Goal: Task Accomplishment & Management: Use online tool/utility

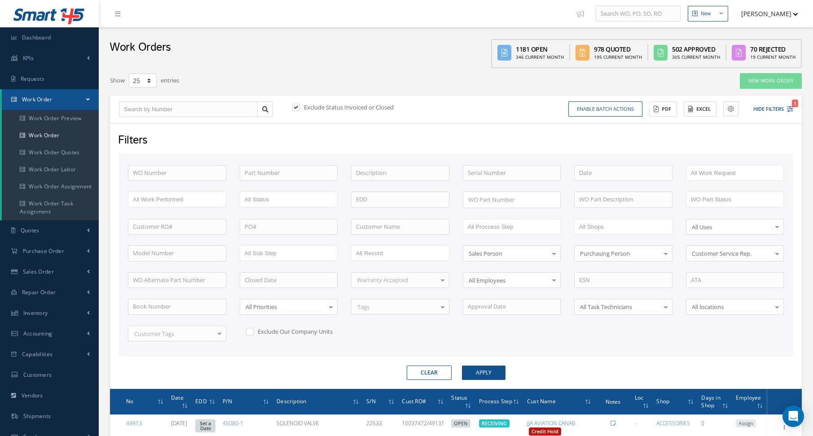
select select "25"
click at [247, 38] on div "Work Orders 1181 Open 346 Current Month 978 Quoted 195 Current Month 502 Approv…" at bounding box center [456, 47] width 714 height 41
click at [64, 44] on link "Dashboard" at bounding box center [49, 37] width 99 height 21
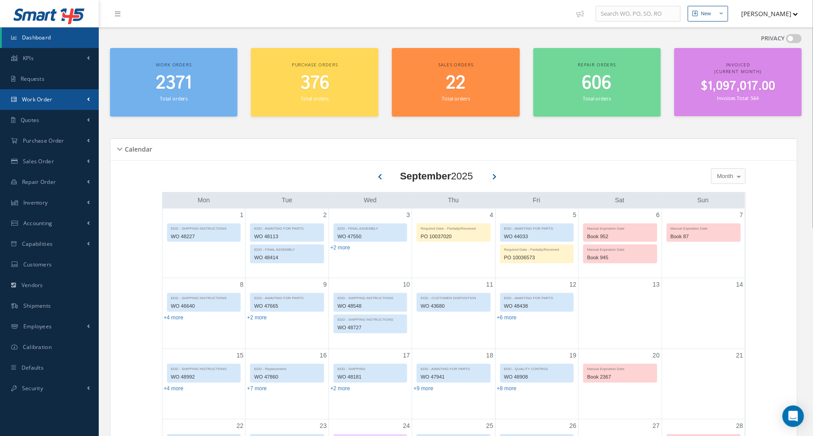
click at [81, 102] on link "Work Order" at bounding box center [49, 99] width 99 height 21
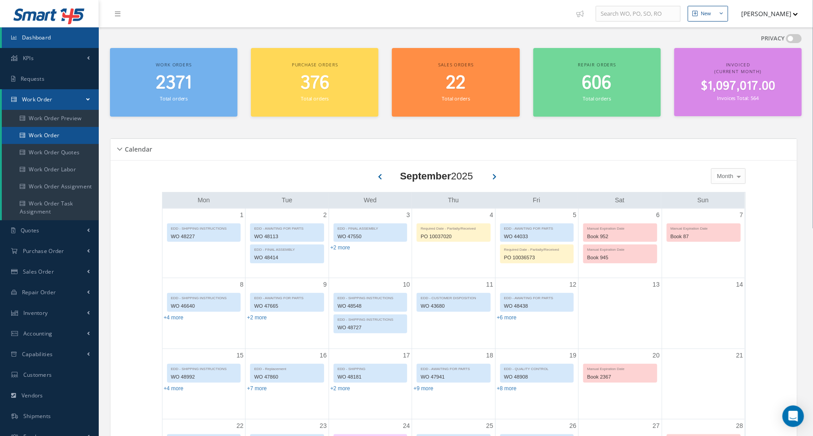
click at [56, 134] on link "Work Order" at bounding box center [50, 135] width 97 height 17
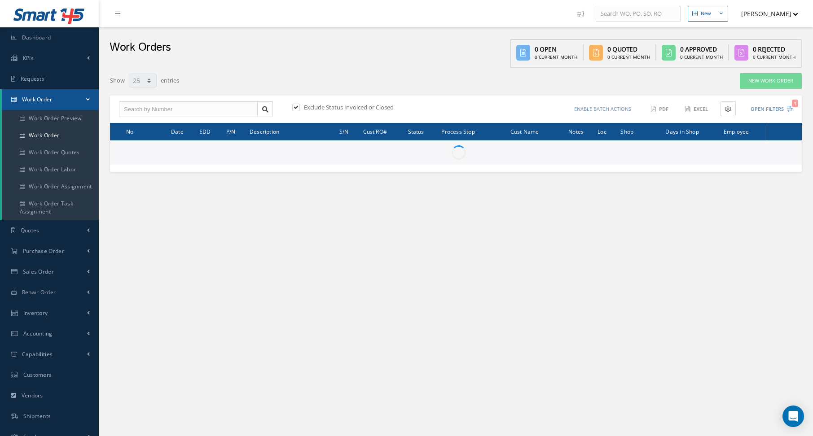
select select "25"
type input "All Work Request"
type input "All Work Performed"
type input "All Status"
type input "WO Part Status"
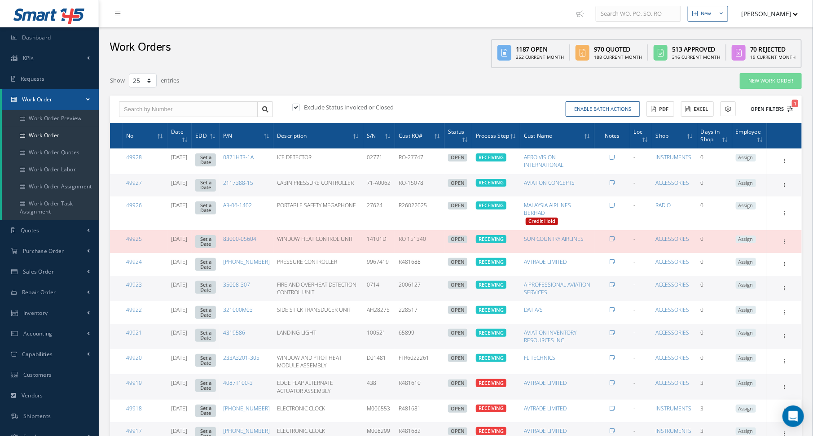
click at [787, 107] on icon "1" at bounding box center [790, 109] width 6 height 6
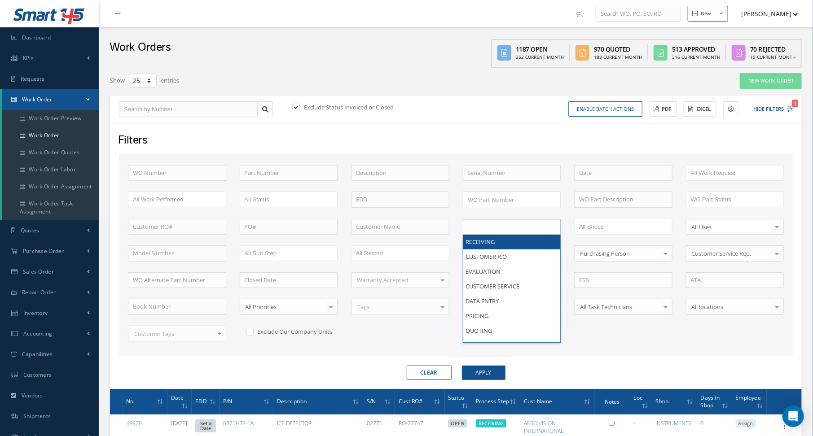
click at [494, 228] on input "text" at bounding box center [496, 226] width 57 height 11
type input "shi"
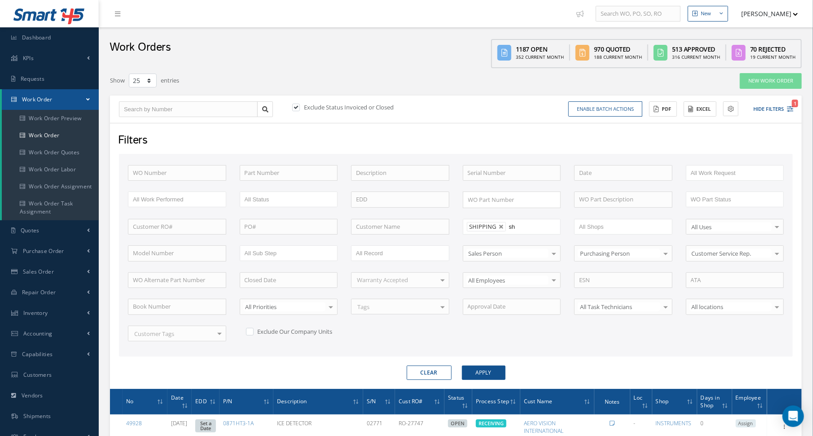
type input "shi"
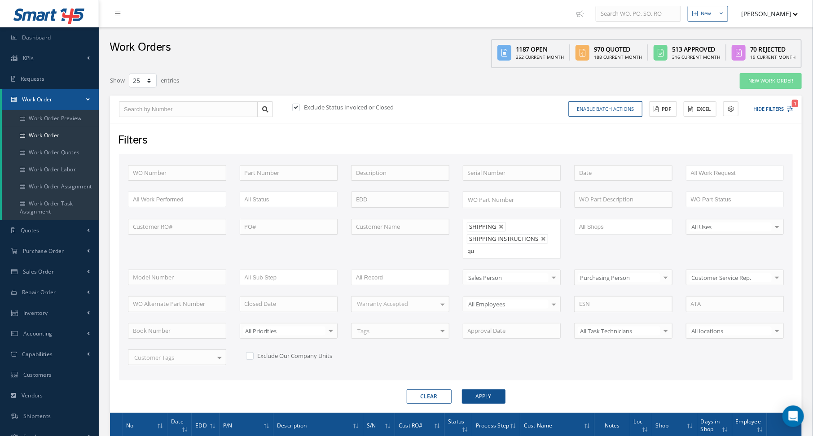
type input "qua"
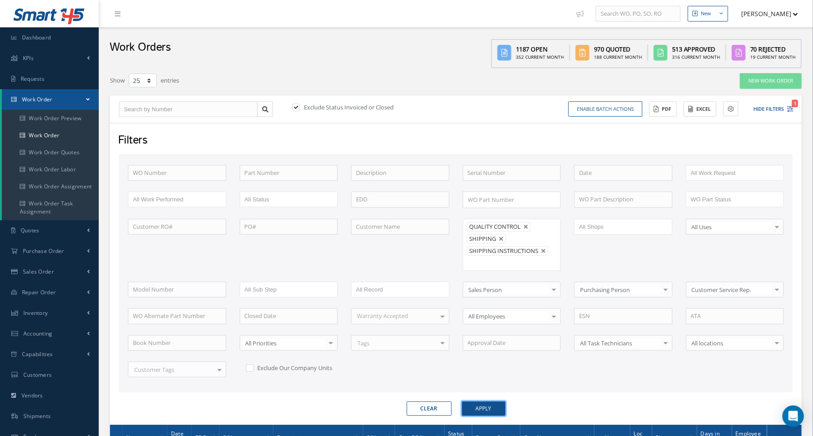
click at [475, 405] on button "Apply" at bounding box center [484, 409] width 44 height 14
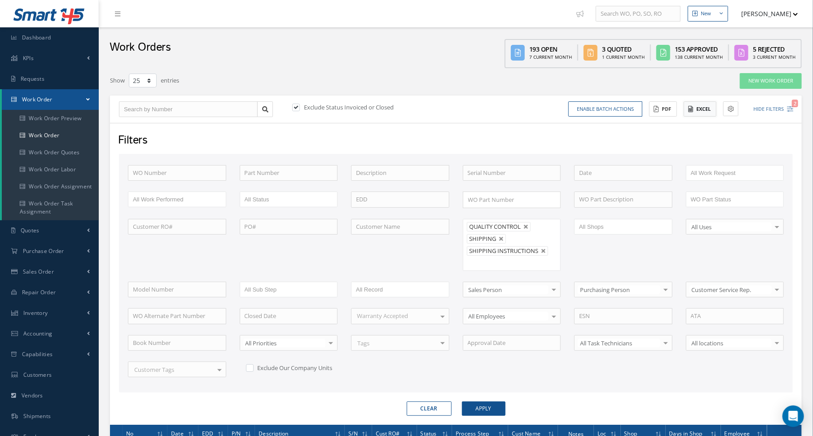
click at [694, 107] on button "Excel" at bounding box center [700, 109] width 33 height 16
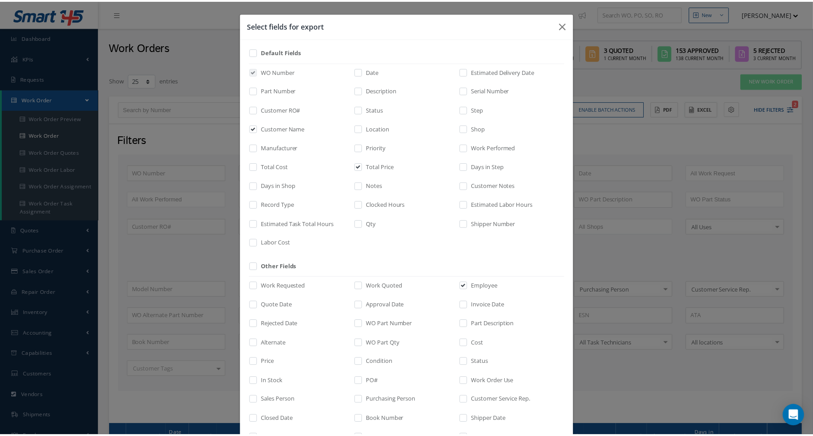
scroll to position [101, 0]
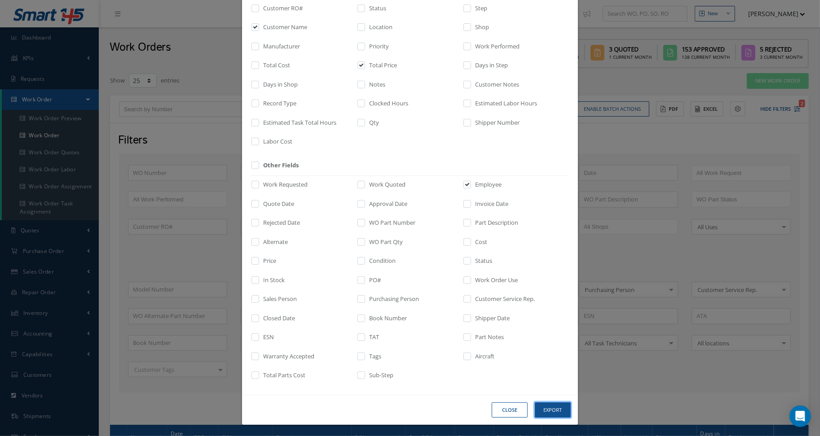
click at [550, 411] on button "Export" at bounding box center [553, 411] width 36 height 16
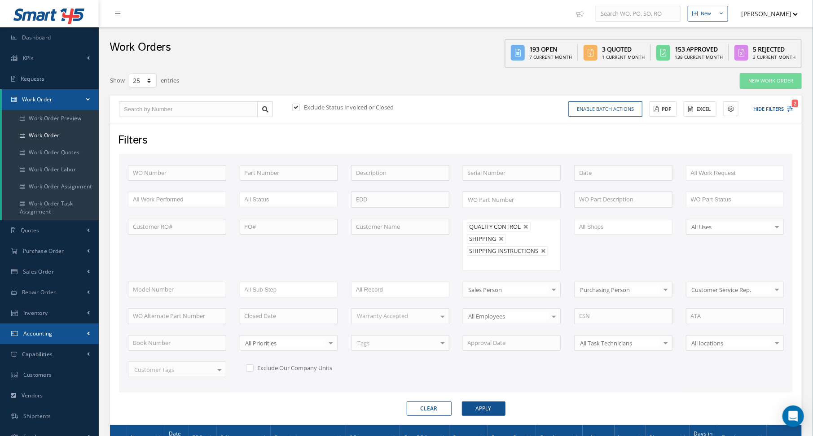
click at [33, 337] on span "Accounting" at bounding box center [37, 334] width 29 height 8
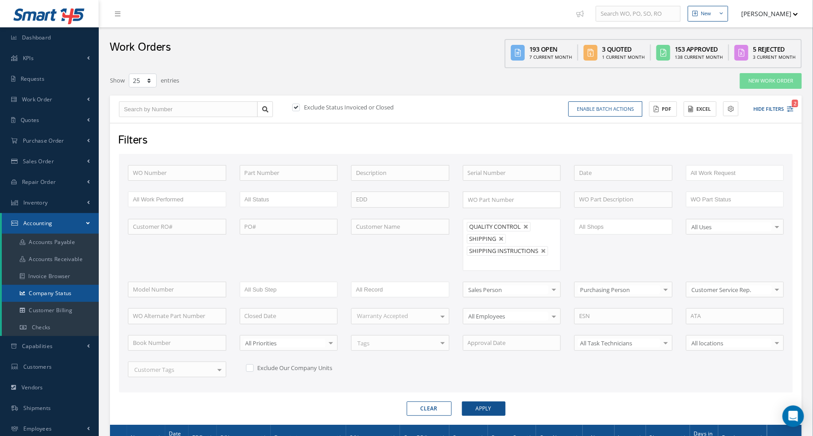
click at [59, 289] on link "Company Status" at bounding box center [50, 293] width 97 height 17
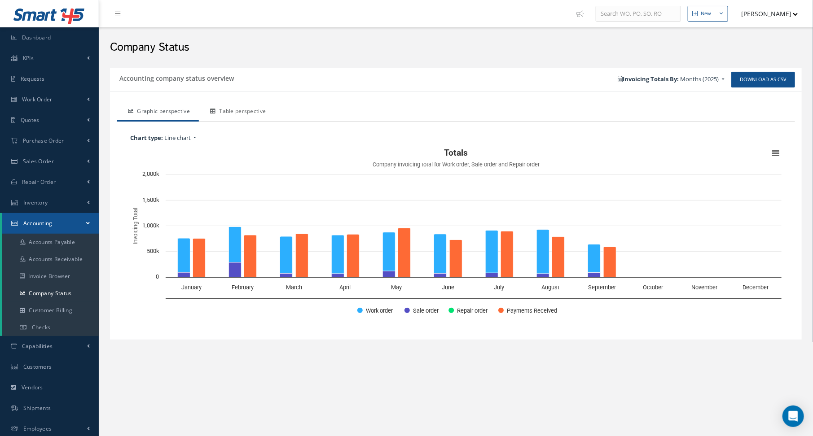
click at [238, 110] on link "Table perspective" at bounding box center [237, 112] width 76 height 19
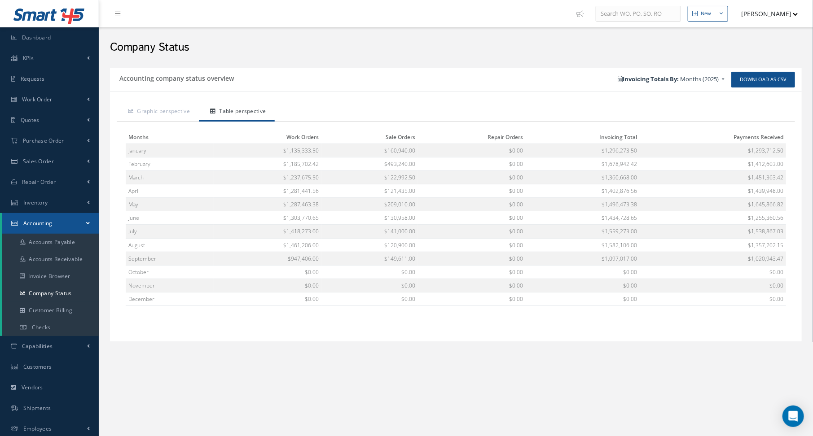
click at [224, 60] on div "Company Status" at bounding box center [456, 45] width 714 height 36
